Goal: Obtain resource: Obtain resource

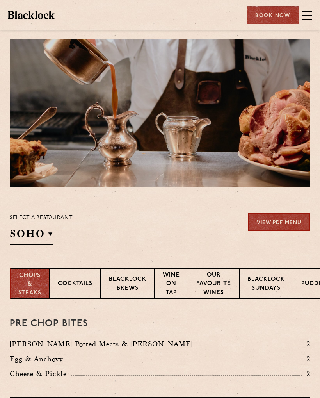
click at [0, 0] on p "[GEOGRAPHIC_DATA]" at bounding box center [0, 0] width 0 height 0
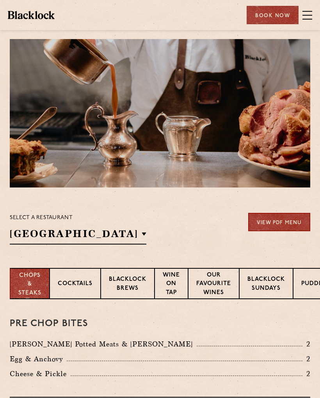
click at [208, 231] on div "Select a restaurant Manchester Soho Birmingham City Shoreditch Covent Garden Ca…" at bounding box center [160, 229] width 301 height 32
click at [286, 224] on link "View PDF Menu" at bounding box center [280, 222] width 62 height 18
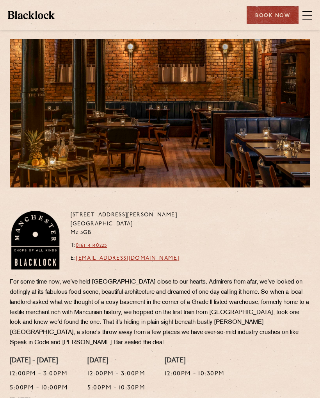
click at [312, 12] on span at bounding box center [308, 15] width 10 height 12
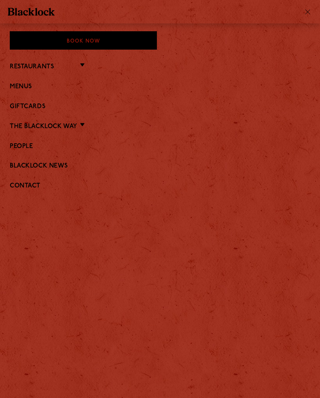
click at [20, 85] on link "Menus" at bounding box center [160, 86] width 301 height 7
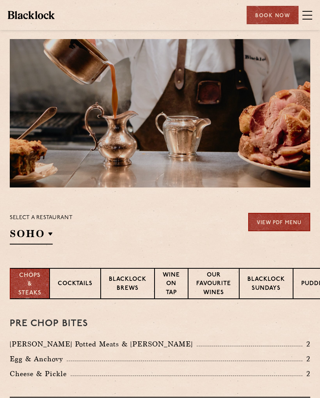
click at [0, 0] on li "[GEOGRAPHIC_DATA]" at bounding box center [0, 0] width 0 height 0
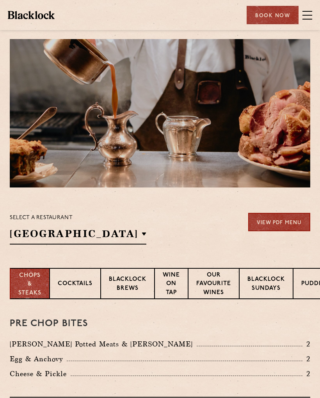
click at [40, 172] on div at bounding box center [160, 113] width 301 height 149
click at [173, 283] on p "Wine on Tap" at bounding box center [171, 284] width 17 height 27
